Goal: Register for event/course

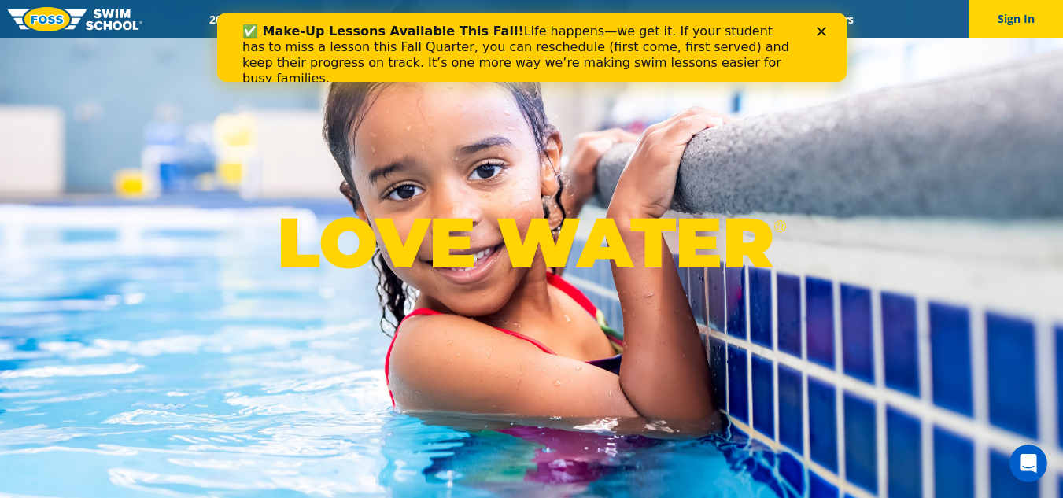
click at [253, 28] on b "✅ Make-Up Lessons Available This Fall!" at bounding box center [382, 31] width 282 height 15
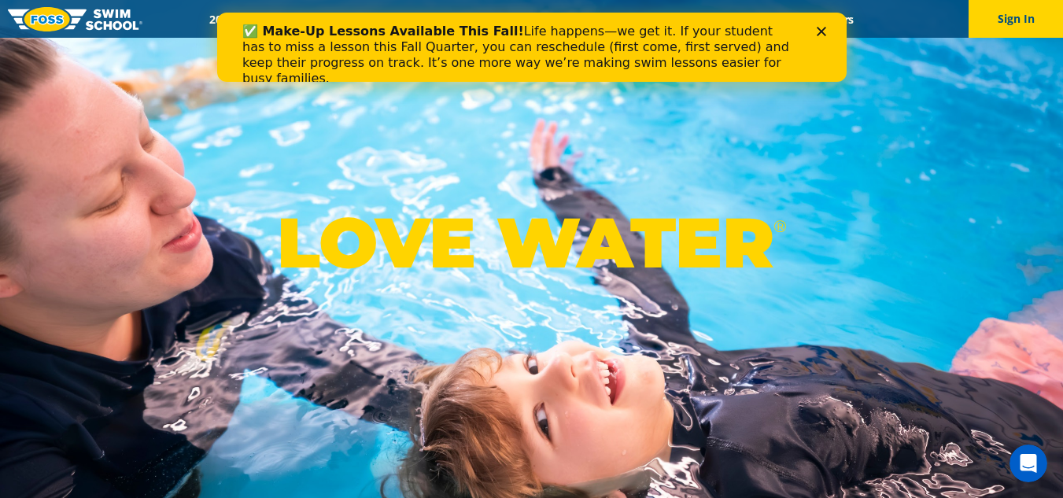
drag, startPoint x: 250, startPoint y: 32, endPoint x: 355, endPoint y: 24, distance: 105.0
click at [252, 31] on b "✅ Make-Up Lessons Available This Fall!" at bounding box center [382, 31] width 282 height 15
click at [817, 31] on icon "Close" at bounding box center [820, 31] width 9 height 9
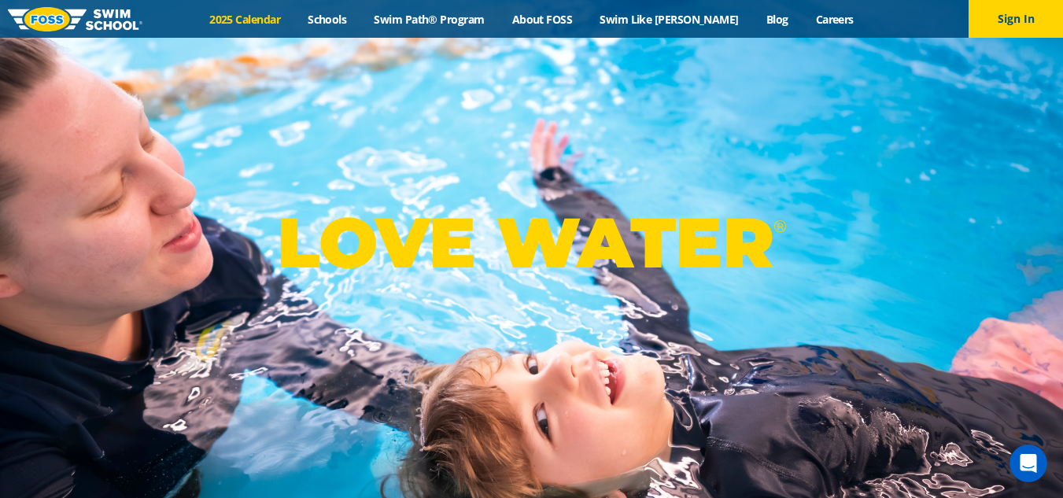
click at [261, 18] on link "2025 Calendar" at bounding box center [245, 19] width 98 height 15
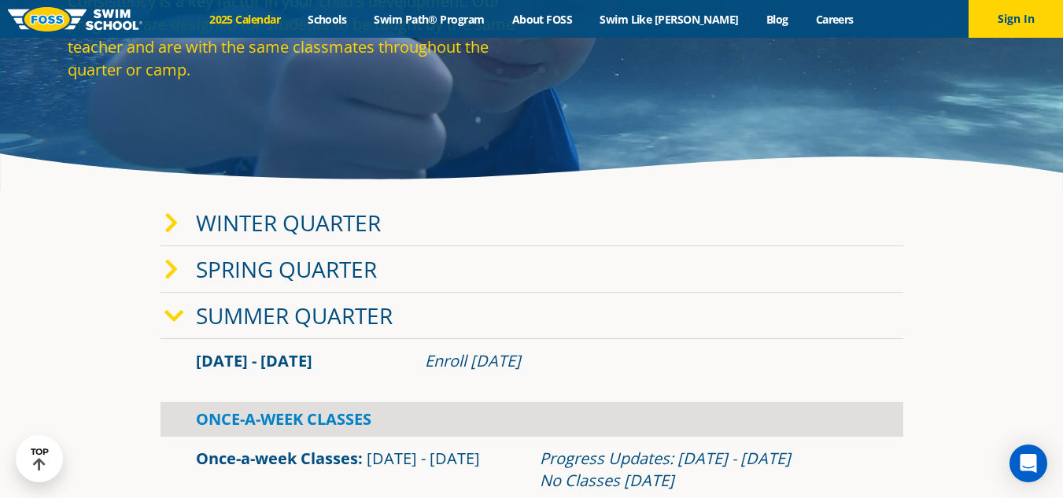
click at [322, 229] on link "Winter Quarter" at bounding box center [288, 223] width 185 height 30
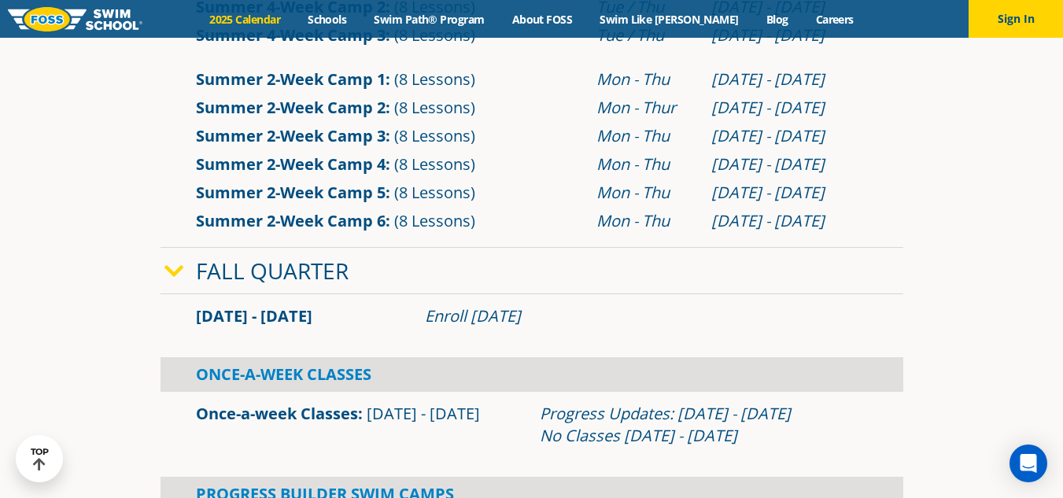
scroll to position [1023, 0]
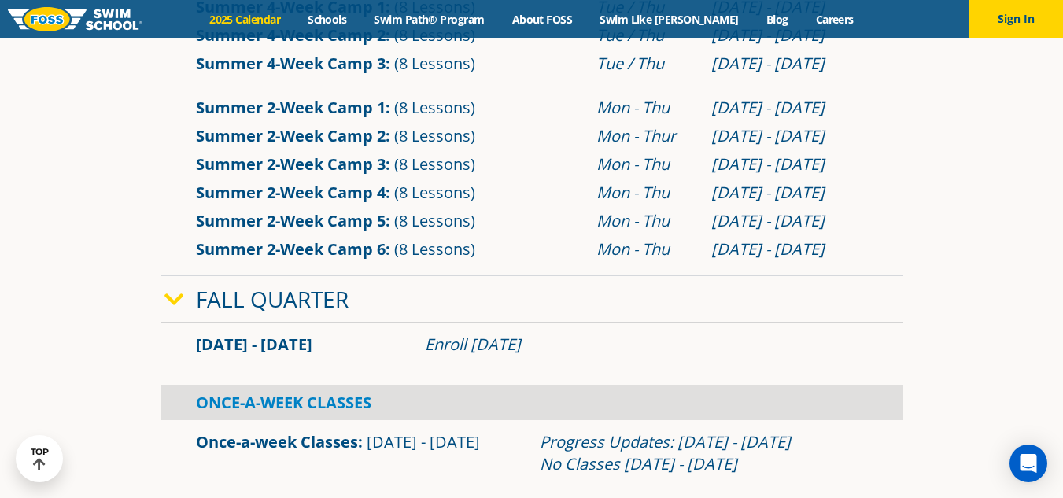
click at [178, 304] on icon at bounding box center [174, 300] width 20 height 22
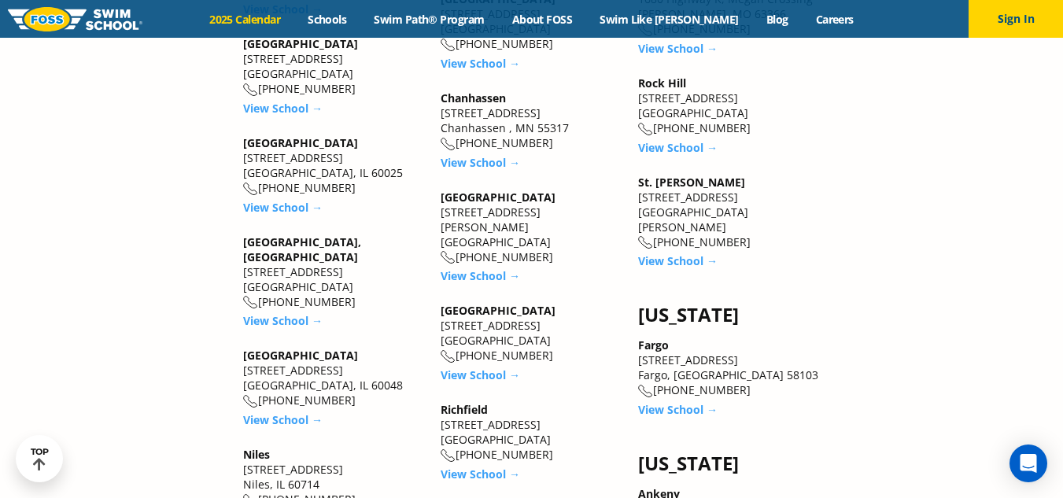
scroll to position [2124, 0]
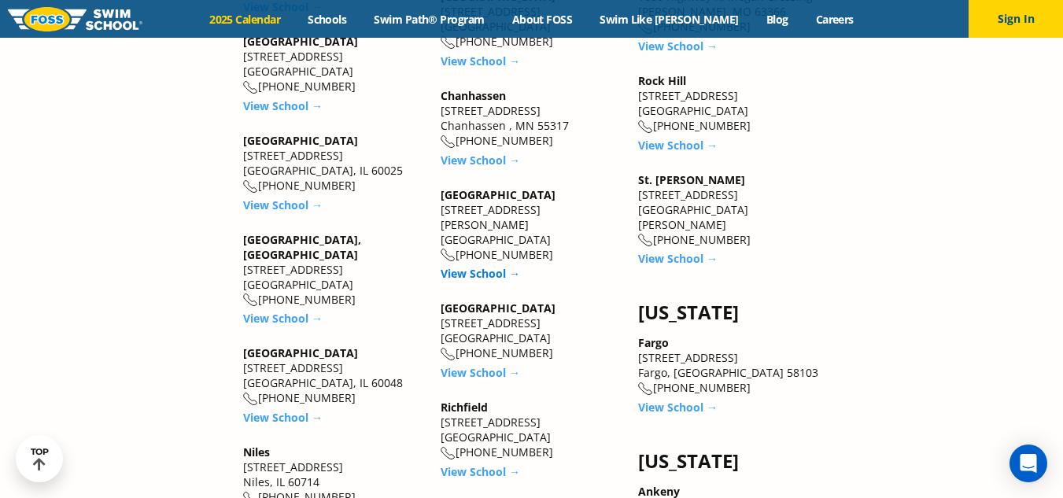
click at [485, 266] on link "View School →" at bounding box center [480, 273] width 79 height 15
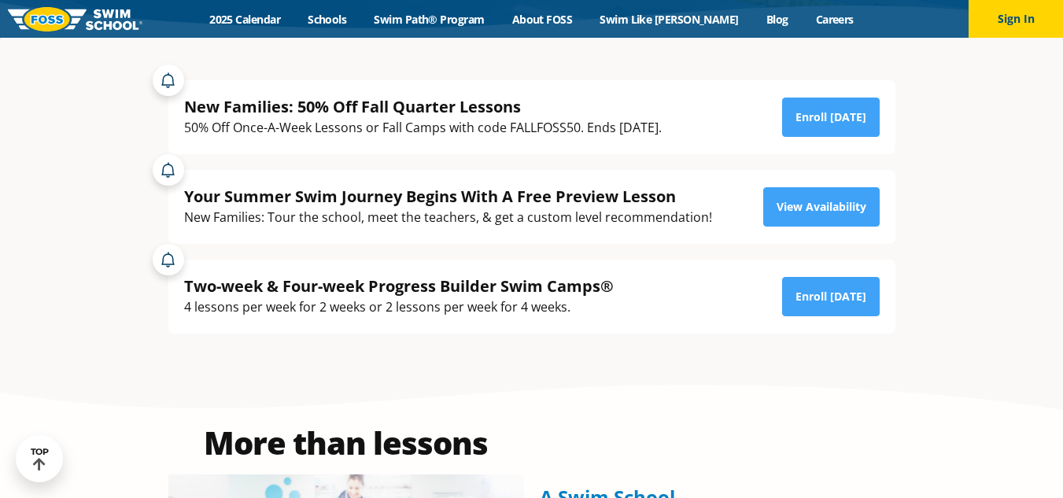
scroll to position [315, 0]
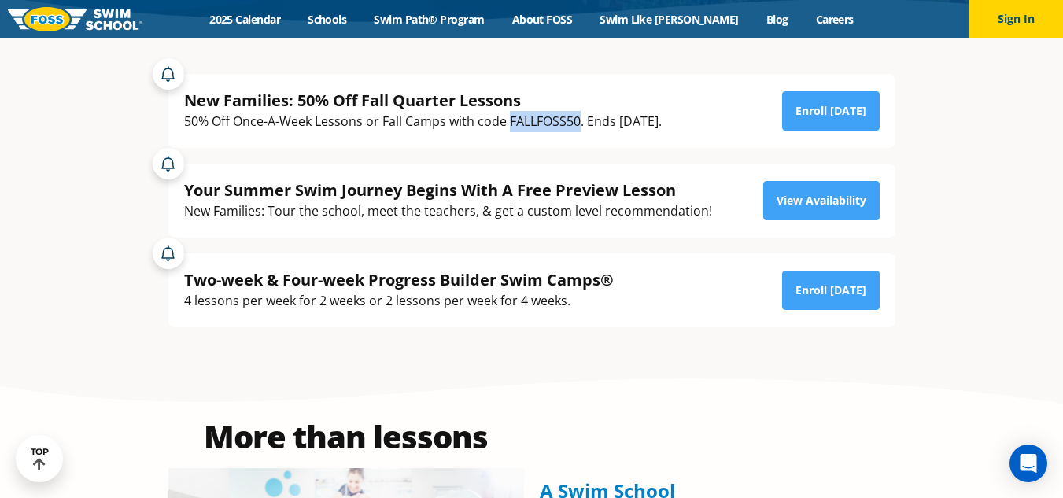
drag, startPoint x: 578, startPoint y: 118, endPoint x: 516, endPoint y: 122, distance: 62.3
click at [511, 127] on div "50% Off Once-A-Week Lessons or Fall Camps with code FALLFOSS50. Ends September …" at bounding box center [422, 121] width 477 height 21
copy div "FALLFOSS50"
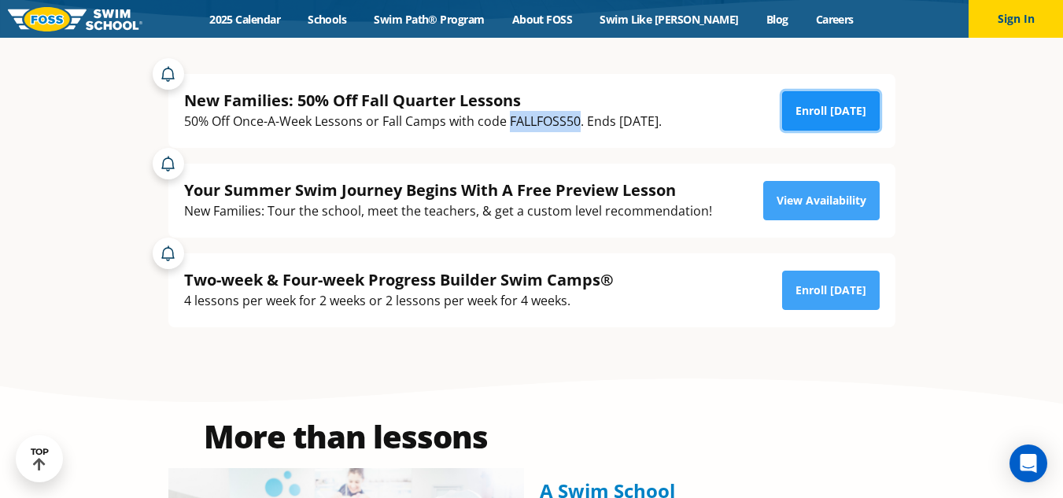
click at [851, 105] on link "Enroll Today" at bounding box center [831, 110] width 98 height 39
